Goal: Find specific page/section: Find specific page/section

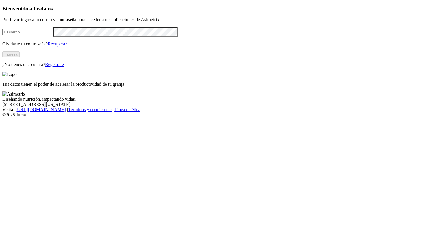
type input "[PERSON_NAME][EMAIL_ADDRESS][PERSON_NAME][DOMAIN_NAME]"
click input "submit" at bounding box center [0, 0] width 0 height 0
